Goal: Check status: Check status

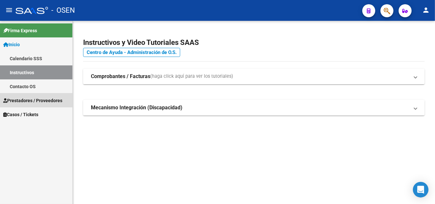
click at [32, 101] on span "Prestadores / Proveedores" at bounding box center [32, 100] width 59 height 7
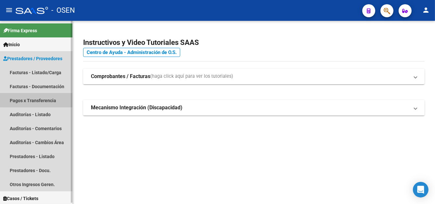
click at [39, 95] on link "Pagos x Transferencia" at bounding box center [36, 100] width 72 height 14
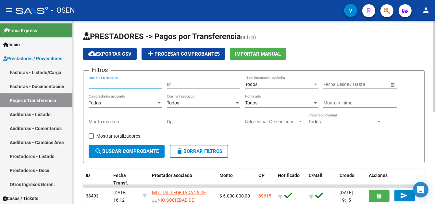
click at [115, 84] on input "CUIT/CBU/Nombre" at bounding box center [125, 85] width 73 height 6
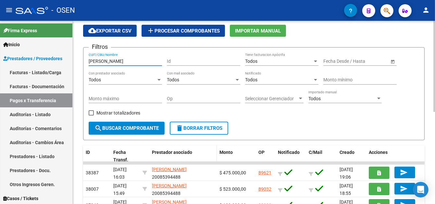
scroll to position [32, 0]
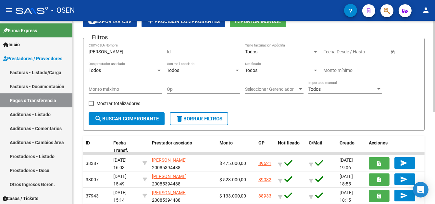
drag, startPoint x: 125, startPoint y: 46, endPoint x: 95, endPoint y: 52, distance: 30.7
click at [94, 52] on div "[PERSON_NAME]/CBU/Nombre" at bounding box center [125, 49] width 73 height 13
click at [125, 52] on input "[PERSON_NAME]" at bounding box center [125, 52] width 73 height 6
type input "L"
type input "C"
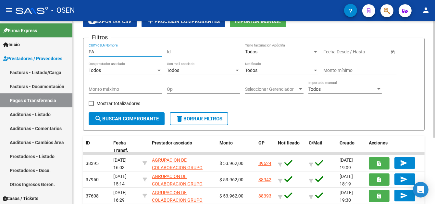
type input "P"
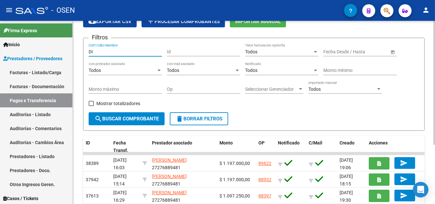
type input "D"
type input "B"
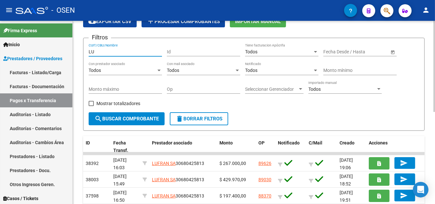
type input "L"
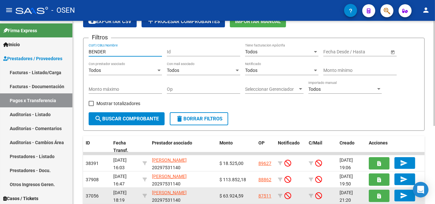
type input "BENDER"
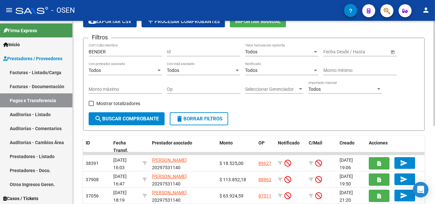
click at [107, 51] on input "BENDER" at bounding box center [125, 52] width 73 height 6
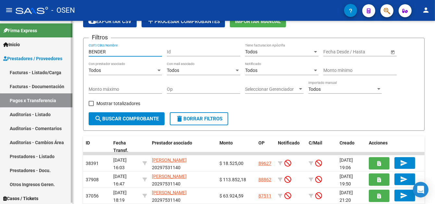
drag, startPoint x: 111, startPoint y: 50, endPoint x: 54, endPoint y: 52, distance: 57.2
click at [54, 52] on mat-sidenav-container "Firma Express Inicio Calendario SSS Instructivos Contacto OS Prestadores / Prov…" at bounding box center [217, 112] width 435 height 183
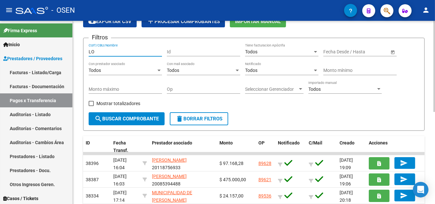
type input "L"
type input "A"
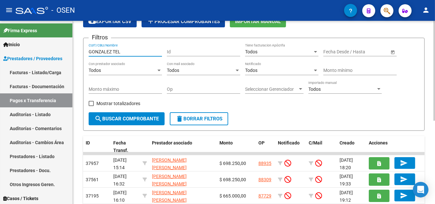
click at [134, 52] on input "GONZALEZ TEL" at bounding box center [125, 52] width 73 height 6
drag, startPoint x: 134, startPoint y: 52, endPoint x: 85, endPoint y: 49, distance: 48.5
click at [85, 49] on form "Filtros GONZALEZ TEL CUIT/CBU/Nombre Id Todos Tiene facturacion Apócrifa Fecha …" at bounding box center [254, 84] width 342 height 93
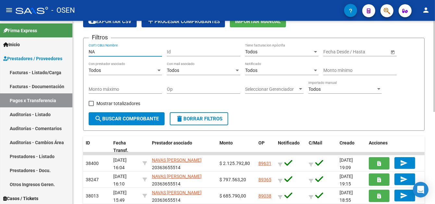
type input "N"
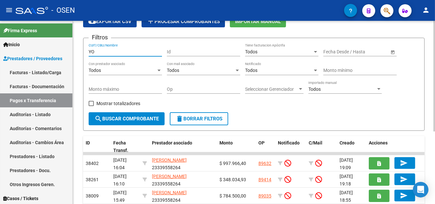
type input "Y"
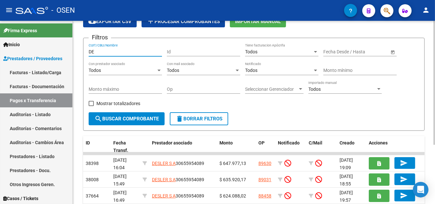
type input "D"
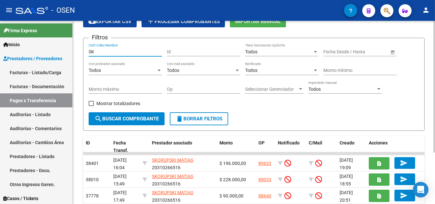
type input "S"
type input "GILIBER"
